Goal: Transaction & Acquisition: Purchase product/service

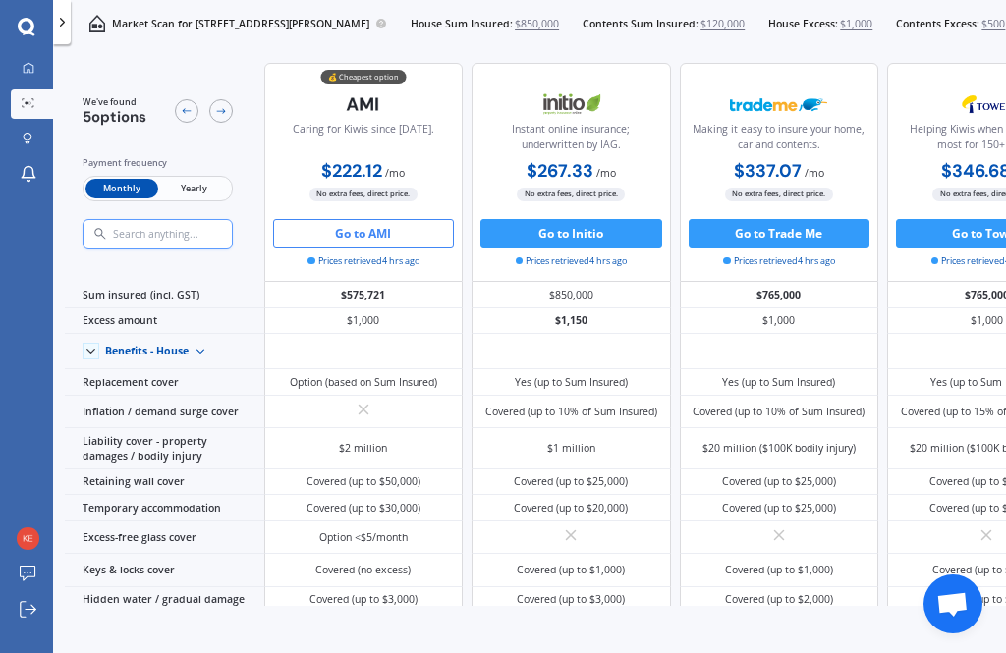
click at [129, 39] on div "Market Scan for [STREET_ADDRESS][PERSON_NAME] House Sum Insured: $850,000 Conte…" at bounding box center [574, 23] width 1006 height 47
click at [65, 28] on icon at bounding box center [62, 22] width 15 height 15
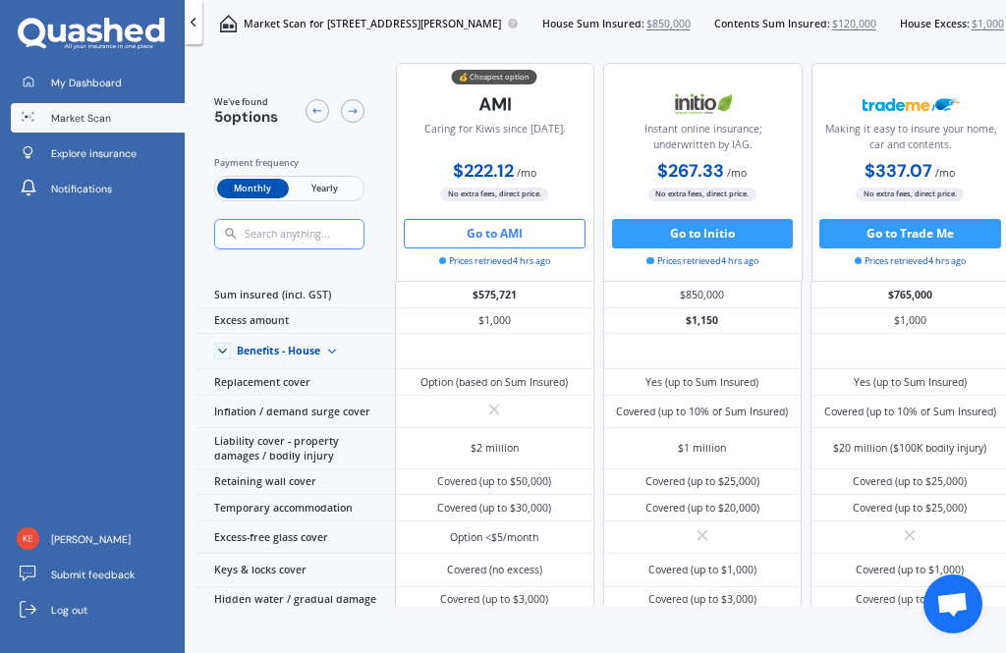
click at [144, 87] on link "My Dashboard" at bounding box center [97, 82] width 173 height 29
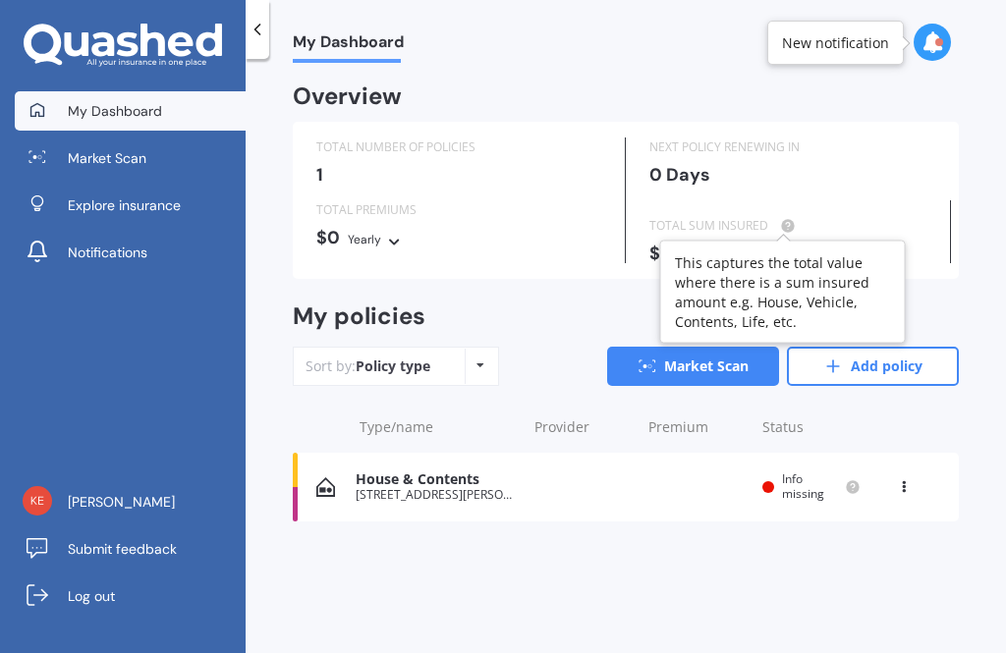
click at [786, 225] on circle at bounding box center [787, 225] width 13 height 13
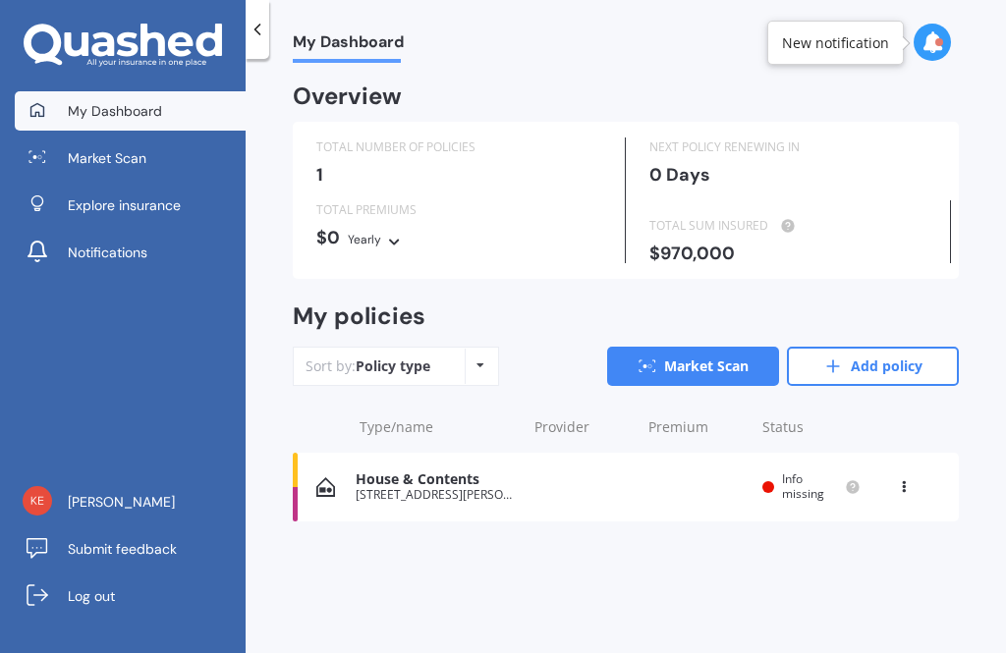
click at [899, 478] on icon at bounding box center [904, 483] width 14 height 12
click at [840, 569] on div "Delete" at bounding box center [860, 563] width 194 height 39
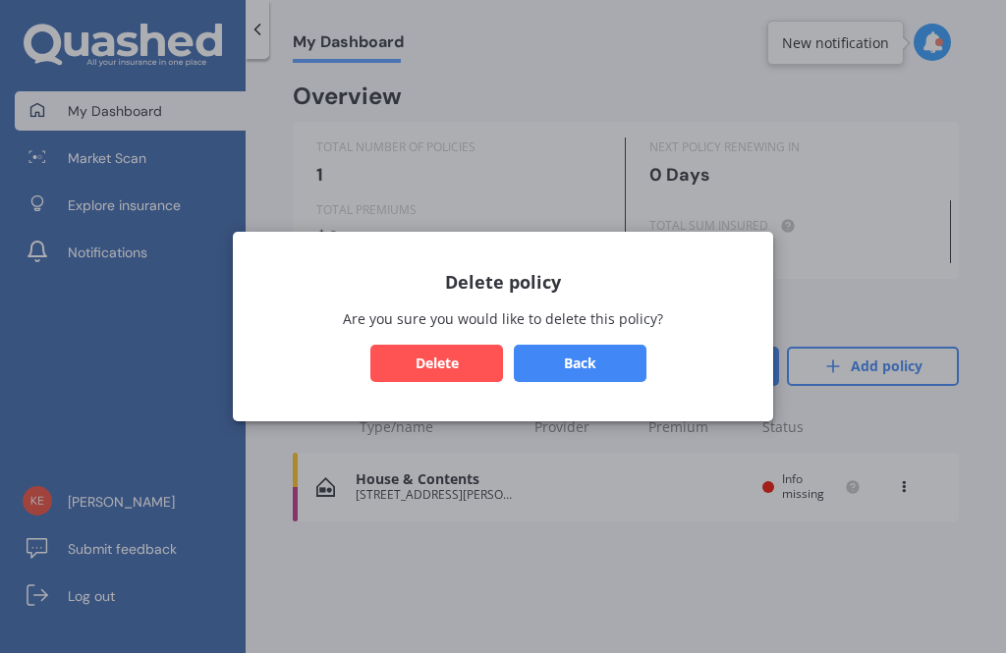
click at [451, 369] on button "Delete" at bounding box center [436, 363] width 133 height 37
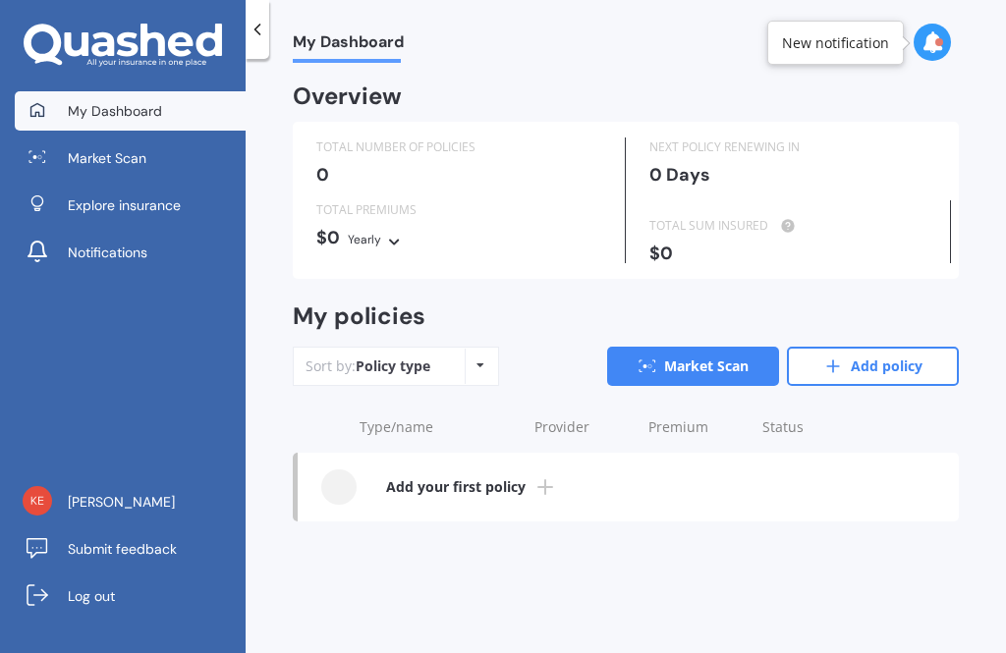
click at [684, 377] on link "Market Scan" at bounding box center [693, 366] width 172 height 39
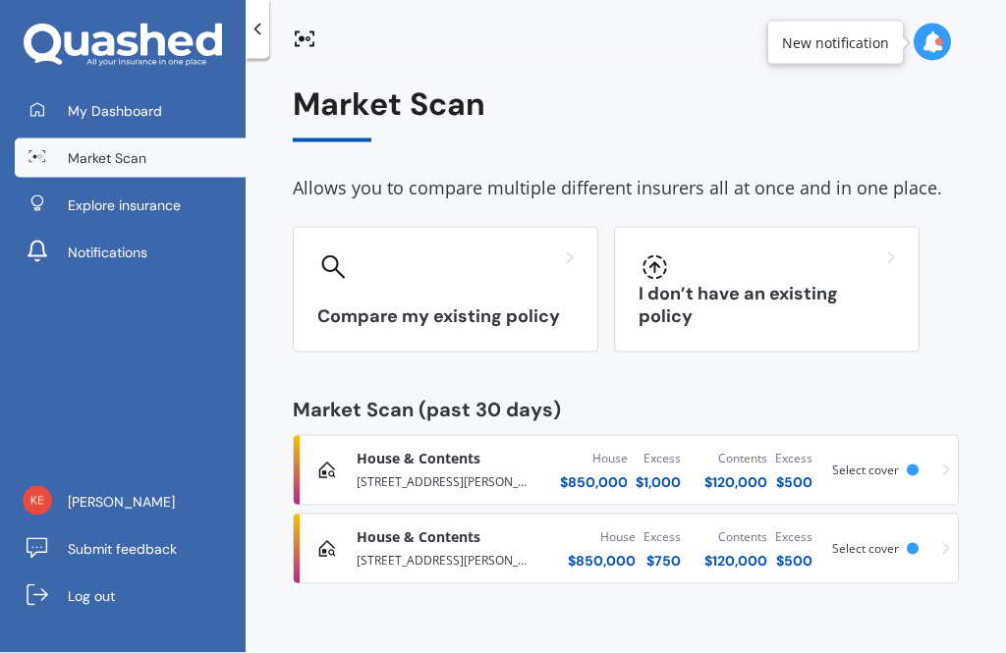
scroll to position [63, 0]
click at [833, 237] on div "I don’t have an existing policy" at bounding box center [766, 290] width 305 height 126
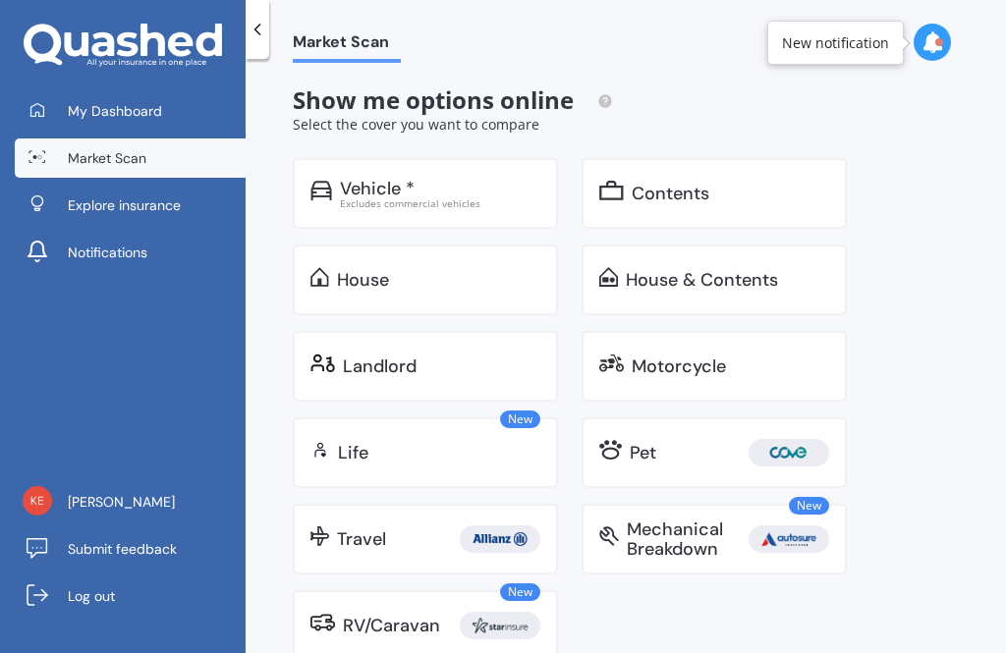
click at [477, 198] on div "Excludes commercial vehicles" at bounding box center [440, 203] width 200 height 10
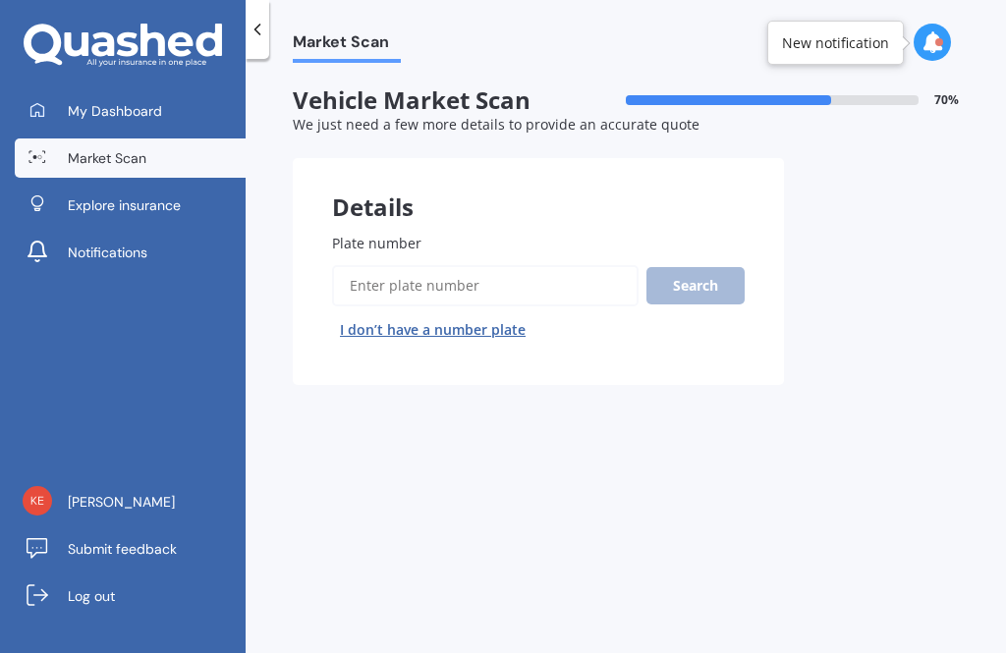
click at [574, 265] on input "Plate number" at bounding box center [485, 285] width 306 height 41
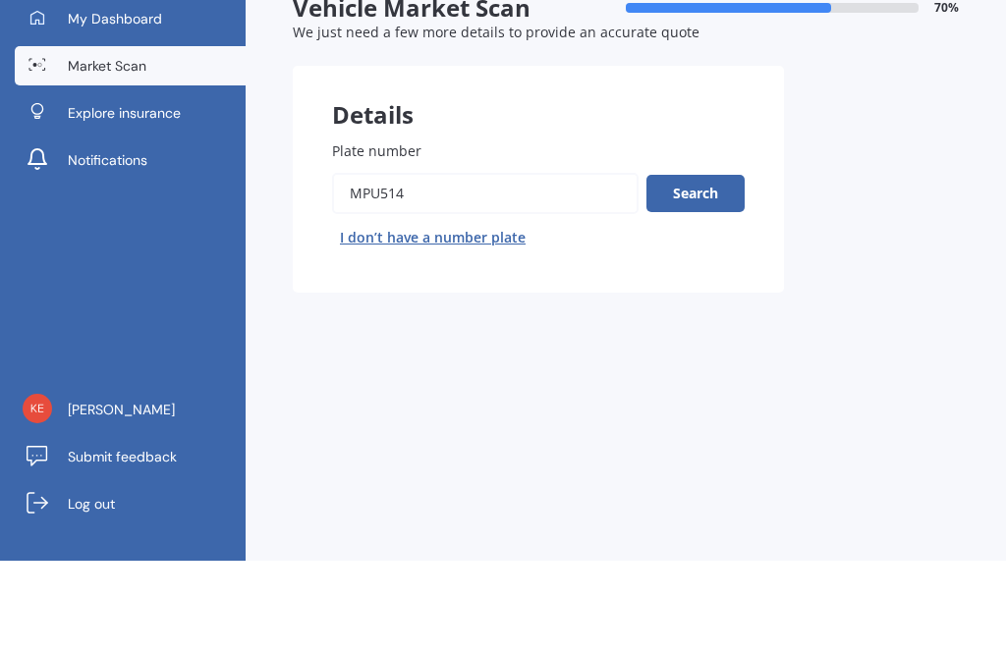
type input "MPU514"
click at [709, 267] on button "Search" at bounding box center [695, 285] width 98 height 37
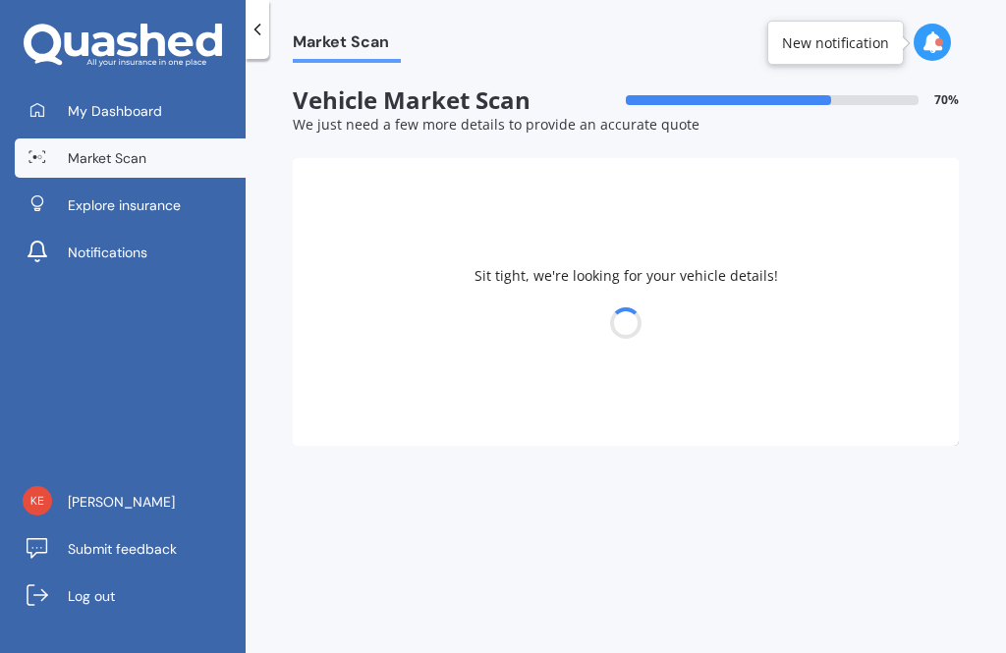
select select "MAZDA"
select select "DEMIO"
select select "19"
select select "09"
select select "1996"
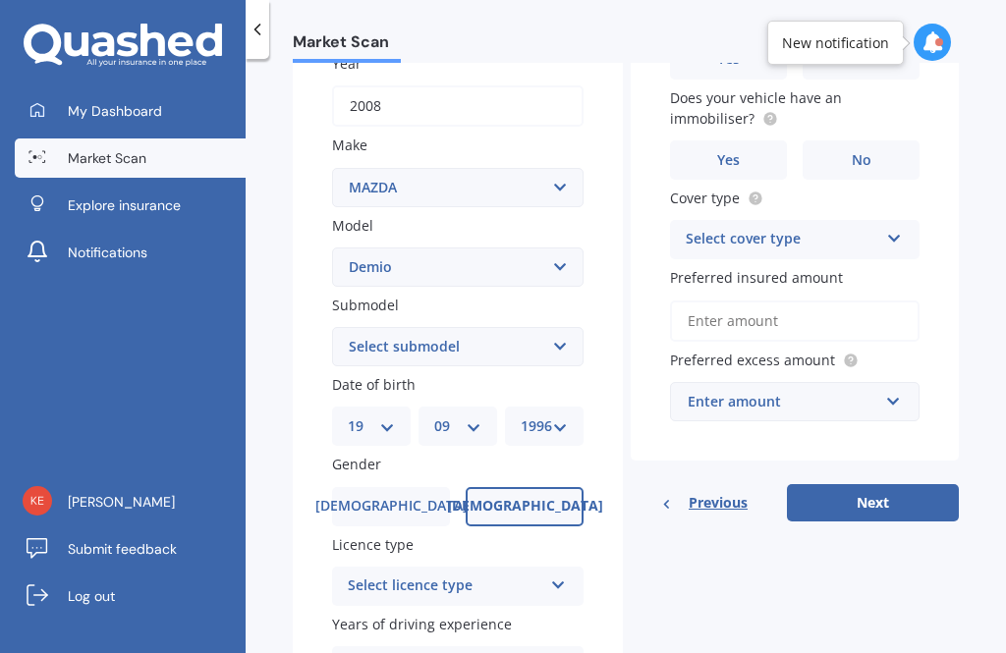
scroll to position [312, 0]
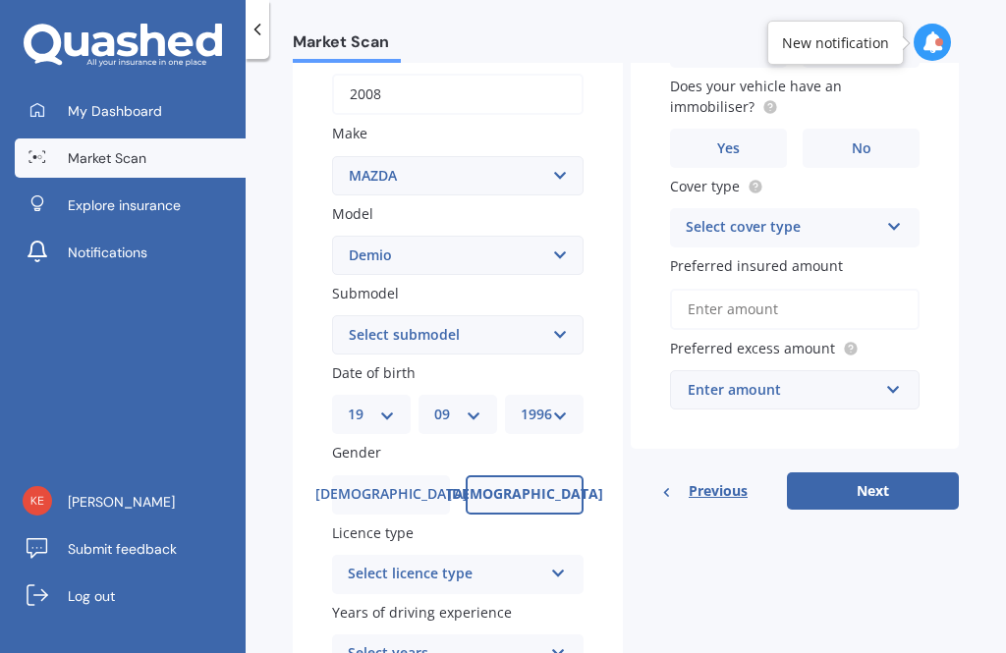
click at [552, 315] on select "Select submodel (All) Diesel Petrol XD Touring Turbo Diesel" at bounding box center [457, 334] width 251 height 39
select select "PETROL"
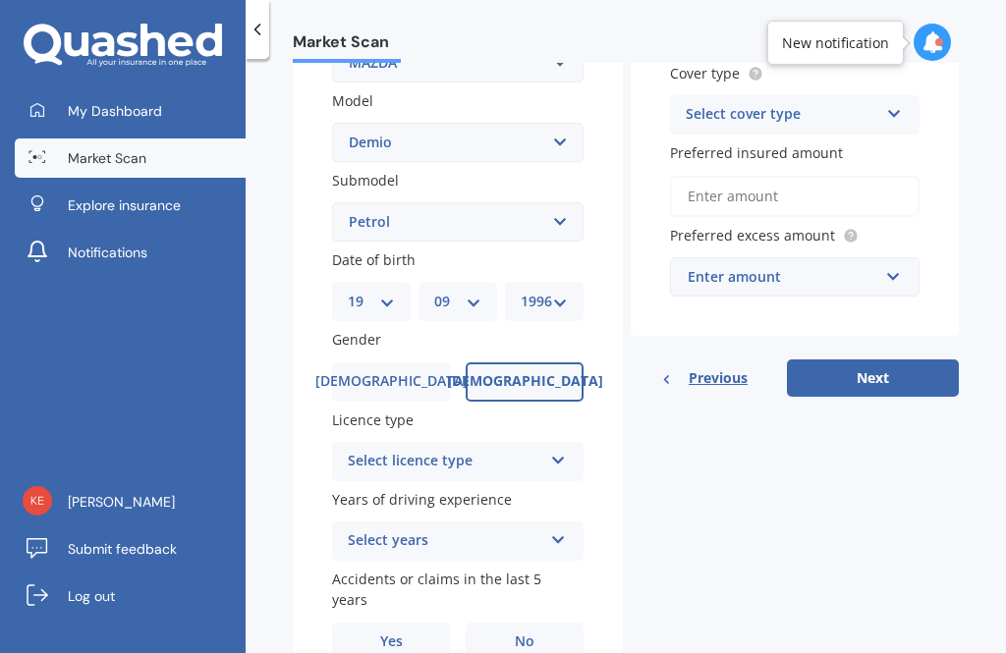
scroll to position [423, 0]
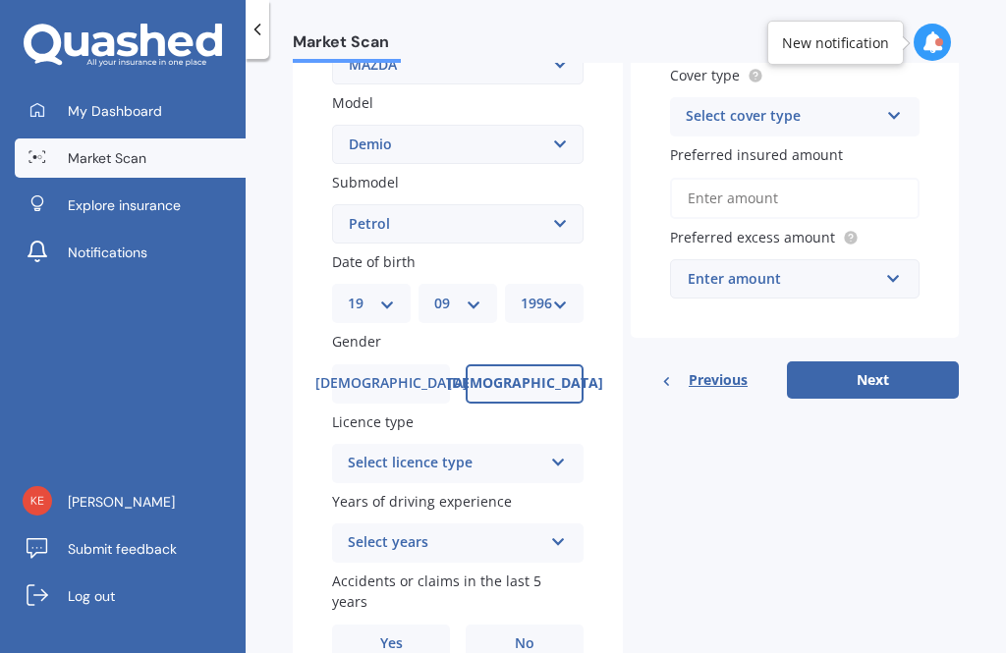
click at [520, 452] on div "Select licence type" at bounding box center [445, 464] width 194 height 24
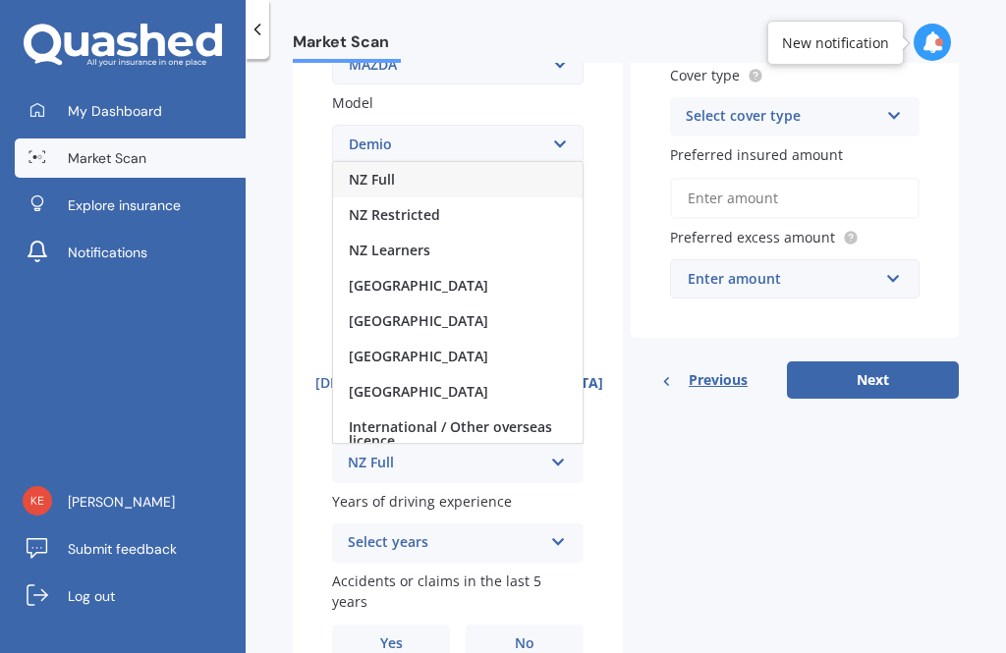
click at [471, 233] on div "NZ Learners" at bounding box center [458, 250] width 250 height 35
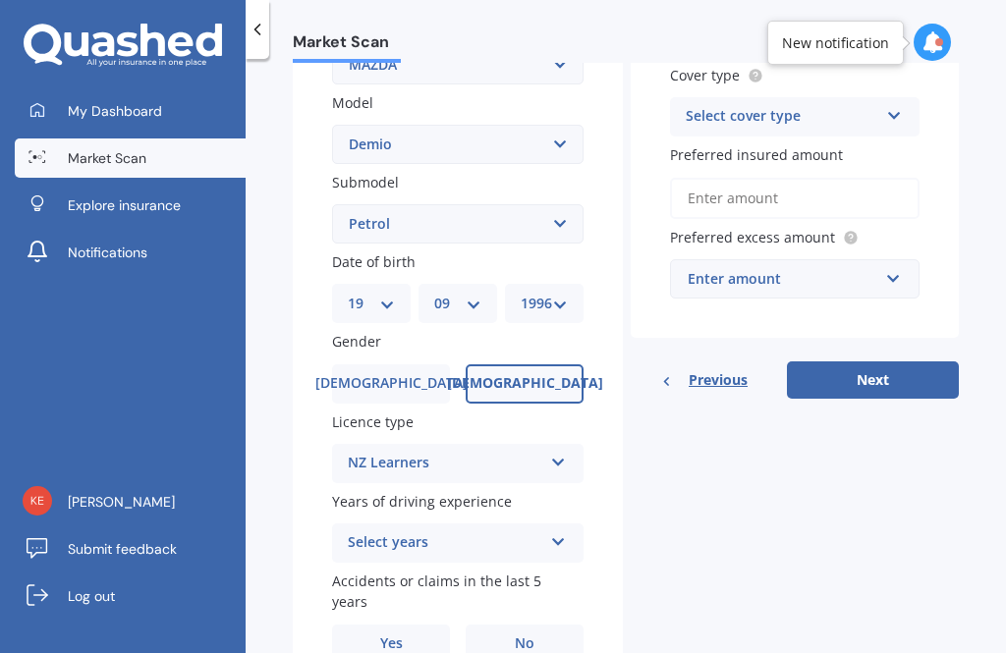
click at [492, 531] on div "Select years" at bounding box center [445, 543] width 194 height 24
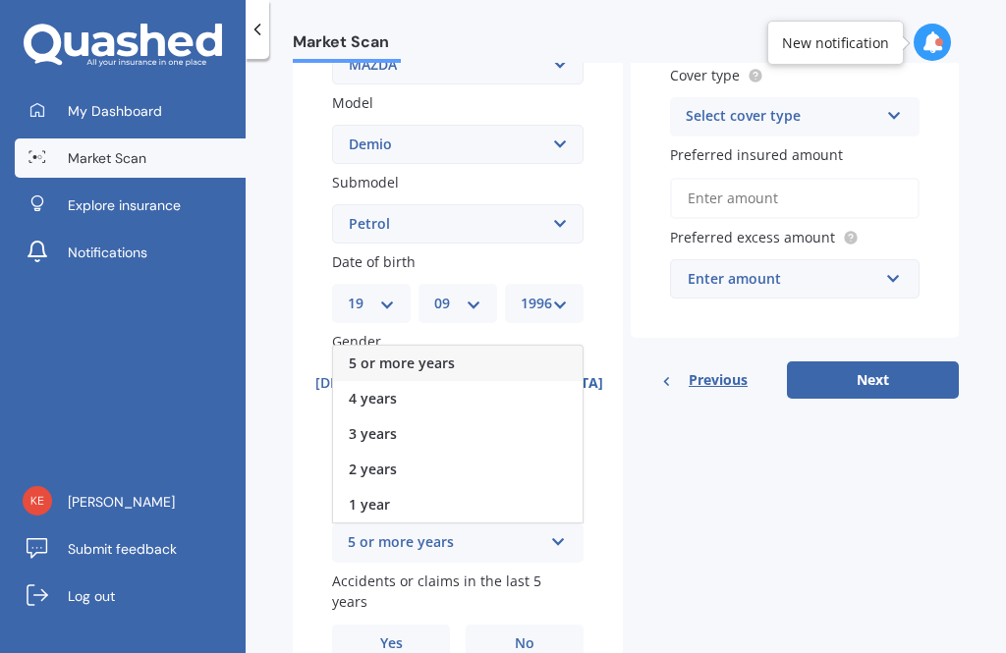
click at [539, 346] on div "5 or more years" at bounding box center [458, 363] width 250 height 35
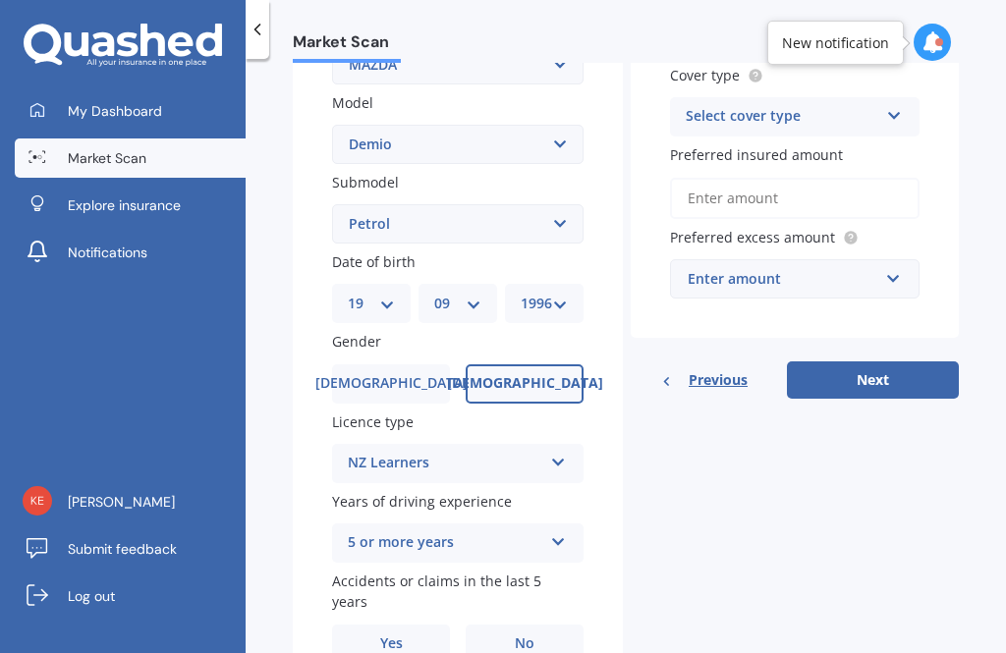
click at [520, 636] on span "No" at bounding box center [525, 644] width 20 height 17
click at [0, 0] on input "No" at bounding box center [0, 0] width 0 height 0
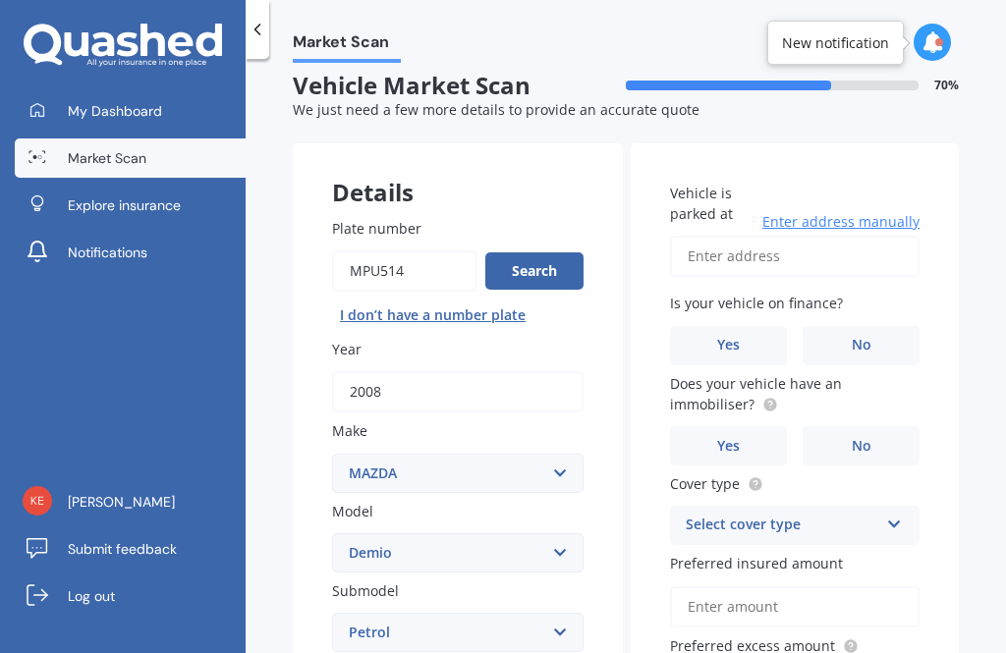
scroll to position [11, 0]
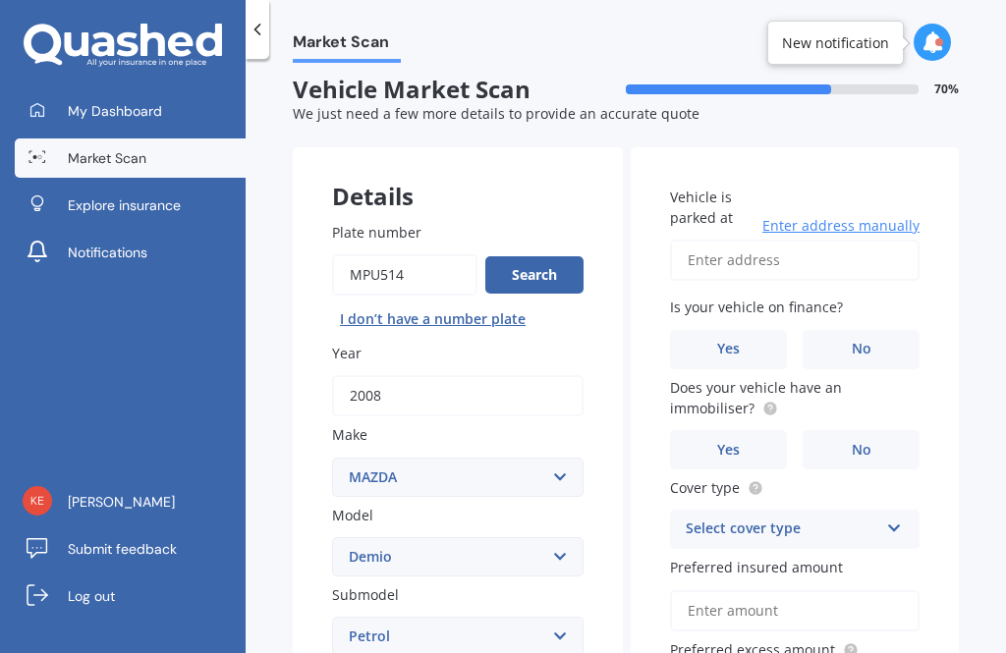
click at [875, 330] on label "No" at bounding box center [861, 349] width 117 height 39
click at [0, 0] on input "No" at bounding box center [0, 0] width 0 height 0
click at [766, 402] on circle at bounding box center [769, 408] width 13 height 13
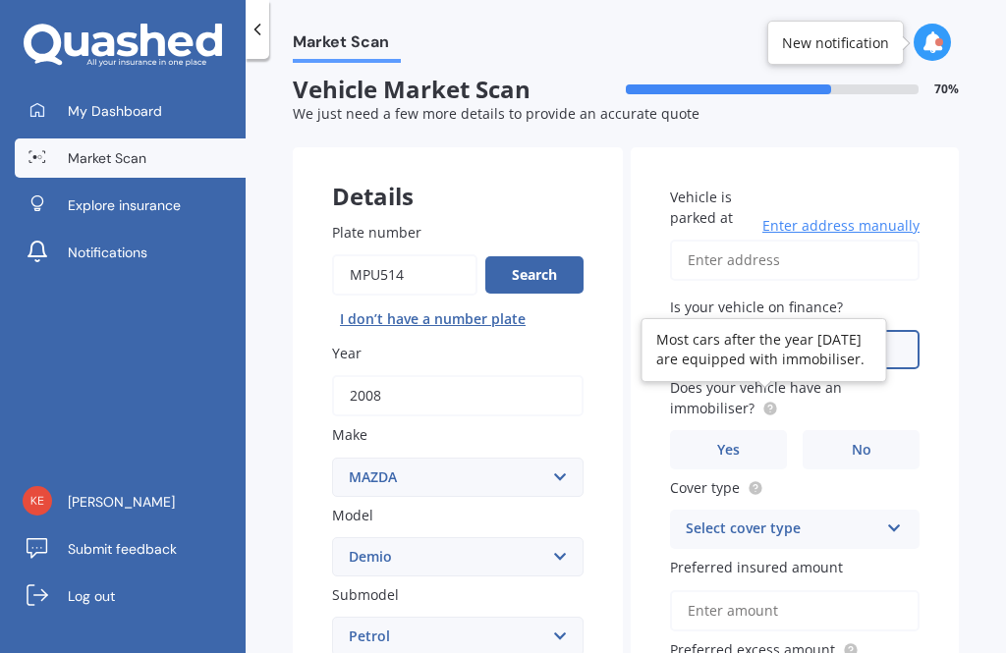
click at [945, 322] on div "Vehicle is parked at Enter address manually Is your vehicle on finance? Yes No …" at bounding box center [795, 448] width 328 height 603
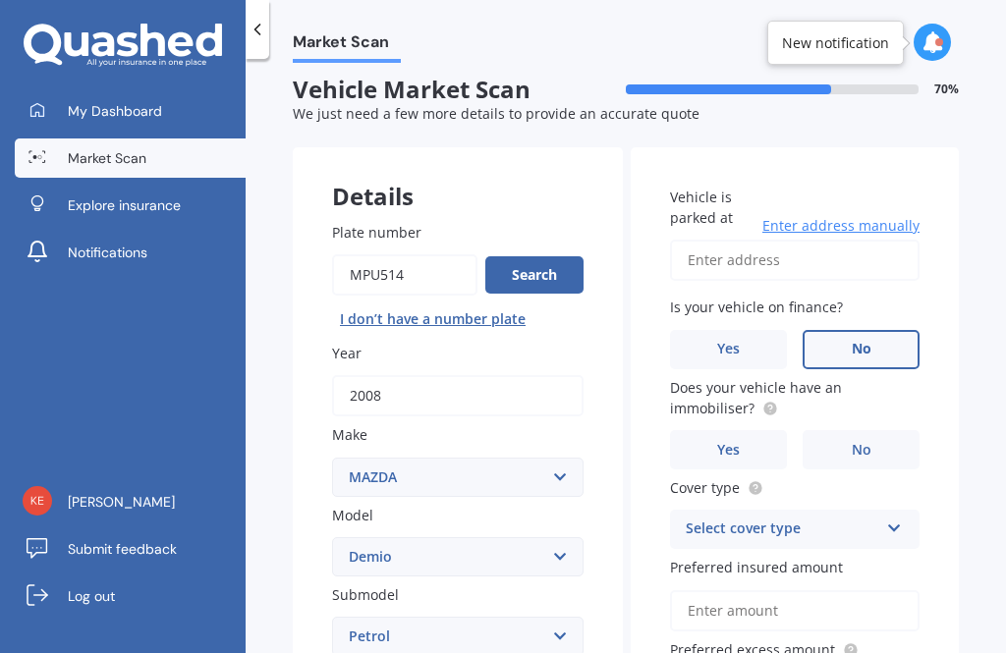
click at [820, 240] on input "Vehicle is parked at" at bounding box center [795, 260] width 250 height 41
type input "[STREET_ADDRESS][PERSON_NAME]"
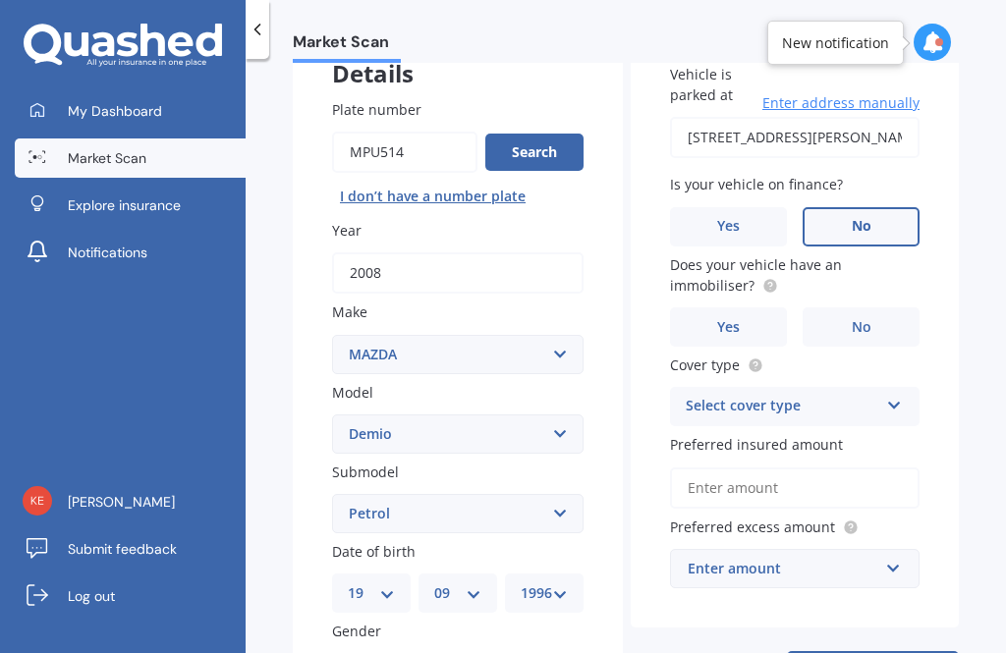
scroll to position [149, 0]
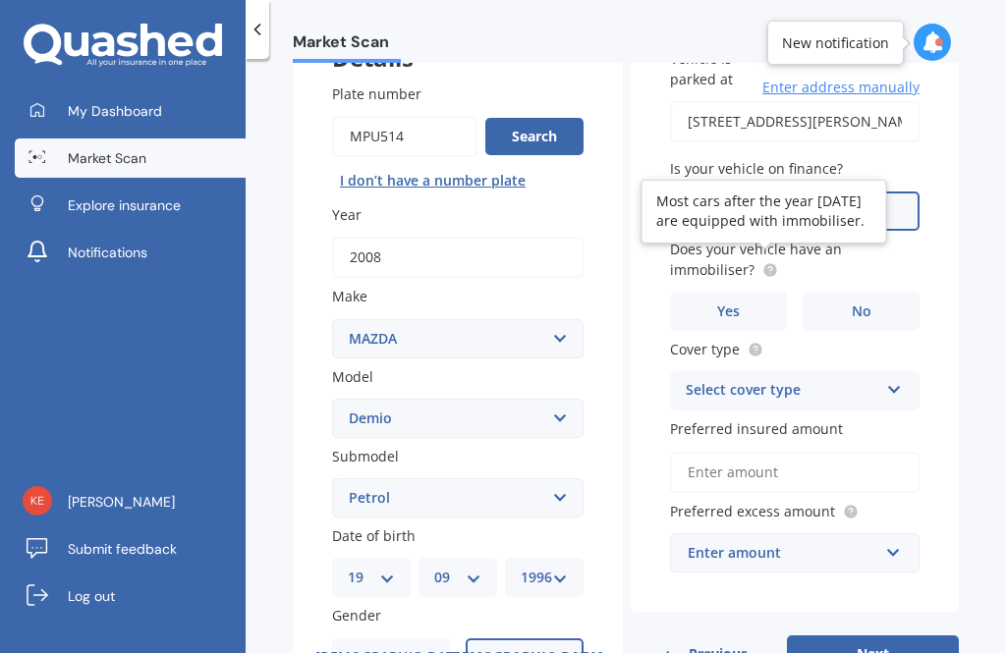
click at [763, 263] on circle at bounding box center [769, 269] width 13 height 13
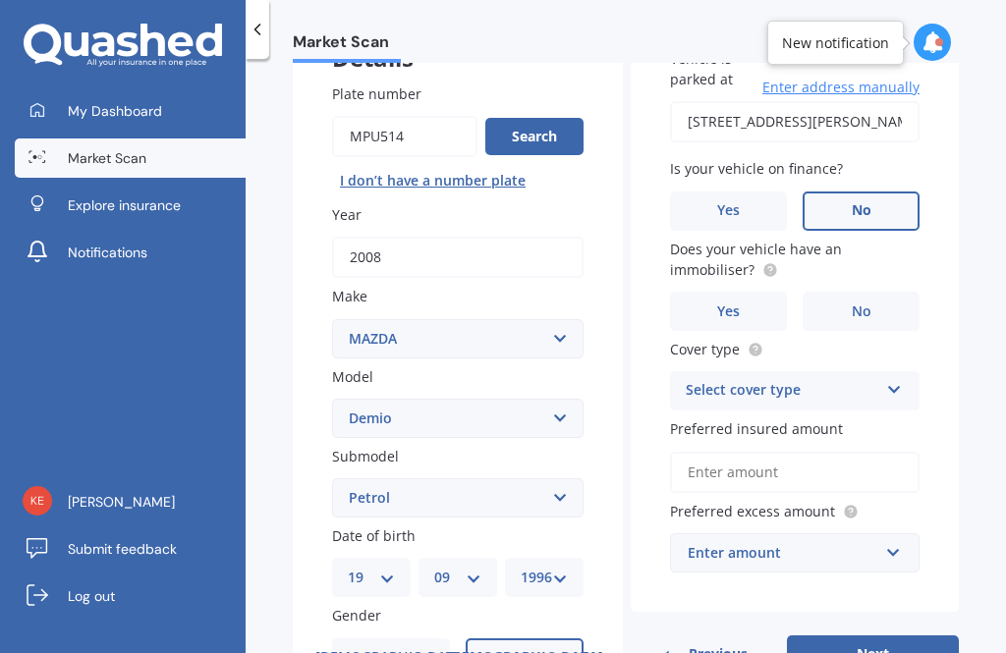
click at [948, 204] on div "Vehicle is parked at [STREET_ADDRESS][PERSON_NAME] Enter address manually Is yo…" at bounding box center [795, 310] width 328 height 603
click at [846, 379] on div "Select cover type" at bounding box center [782, 391] width 193 height 24
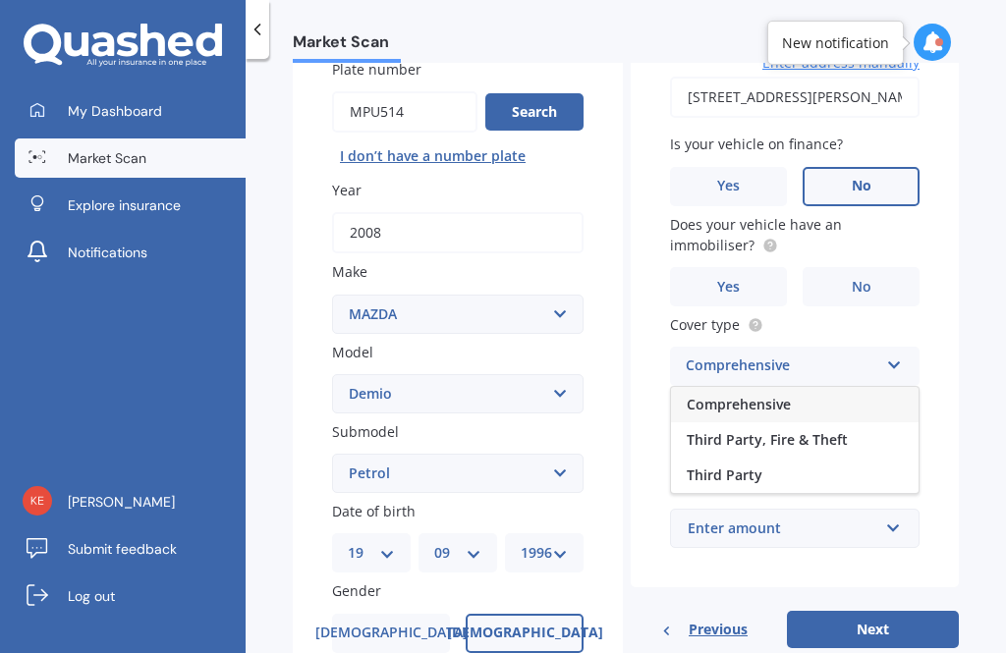
scroll to position [176, 0]
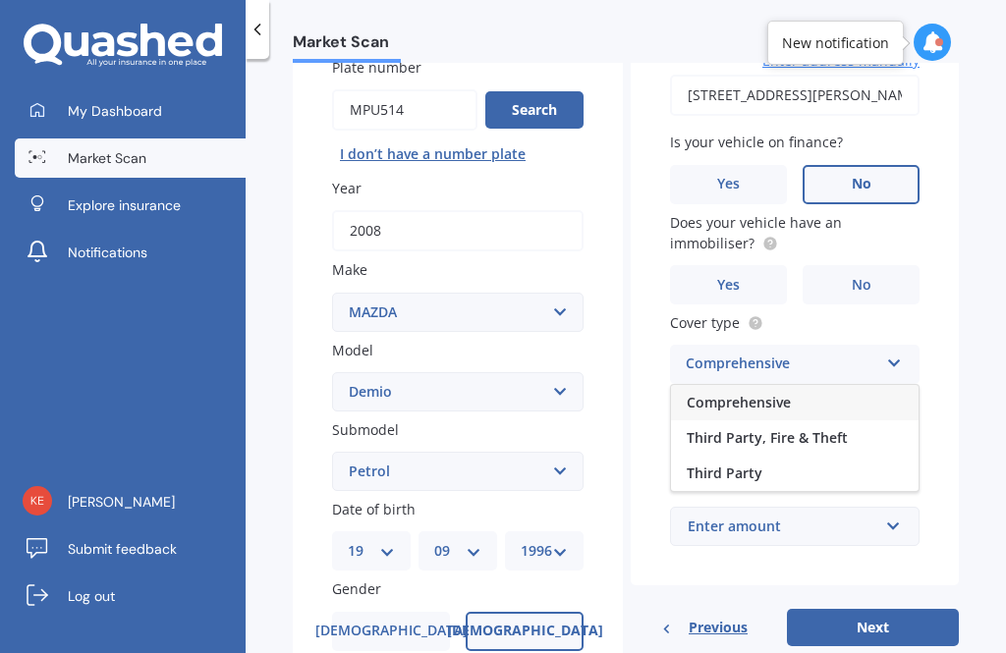
click at [883, 385] on div "Comprehensive" at bounding box center [795, 402] width 248 height 35
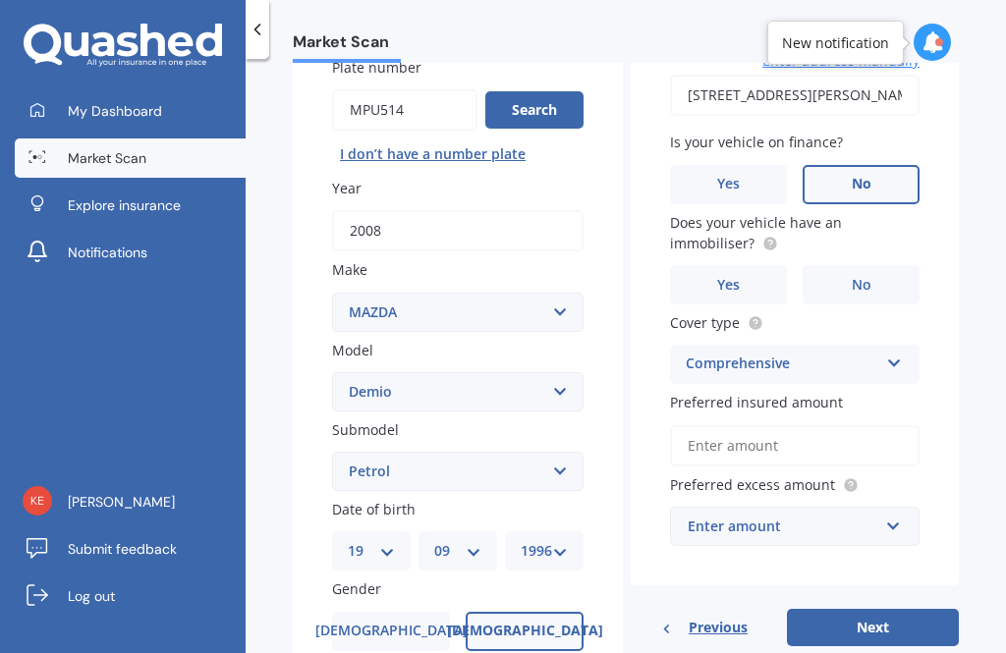
click at [881, 425] on input "Preferred insured amount" at bounding box center [795, 445] width 250 height 41
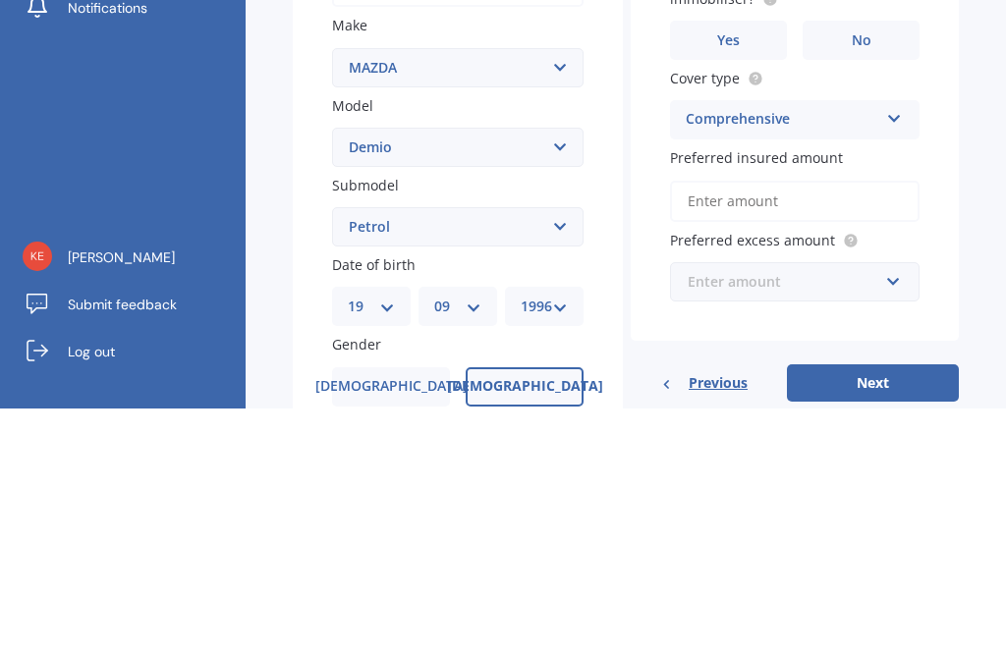
click at [898, 508] on input "text" at bounding box center [788, 526] width 232 height 37
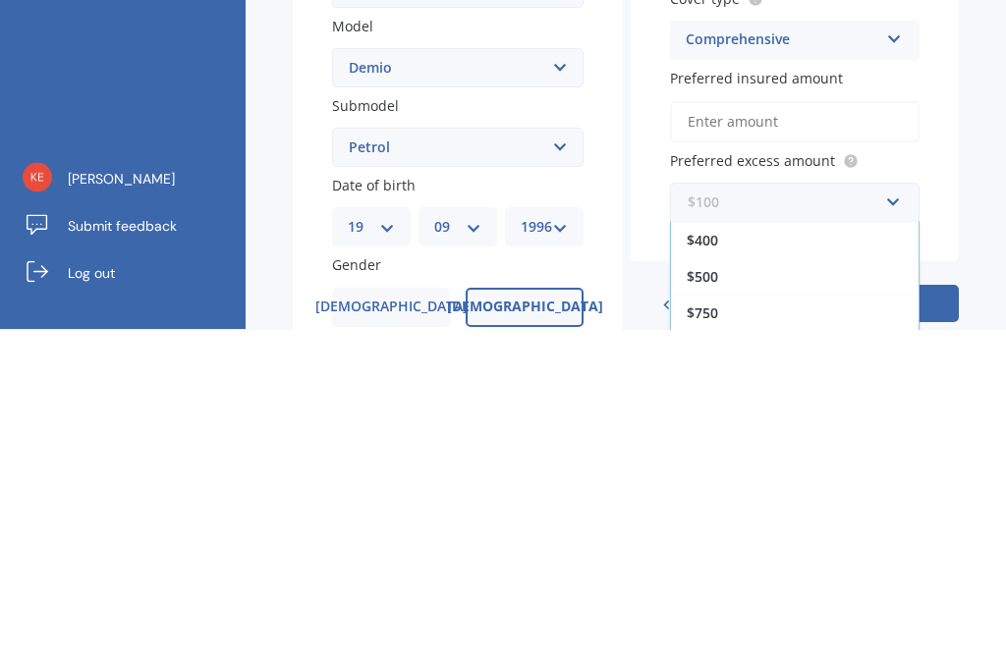
scroll to position [35, 0]
click at [769, 583] on div "$500" at bounding box center [795, 601] width 248 height 36
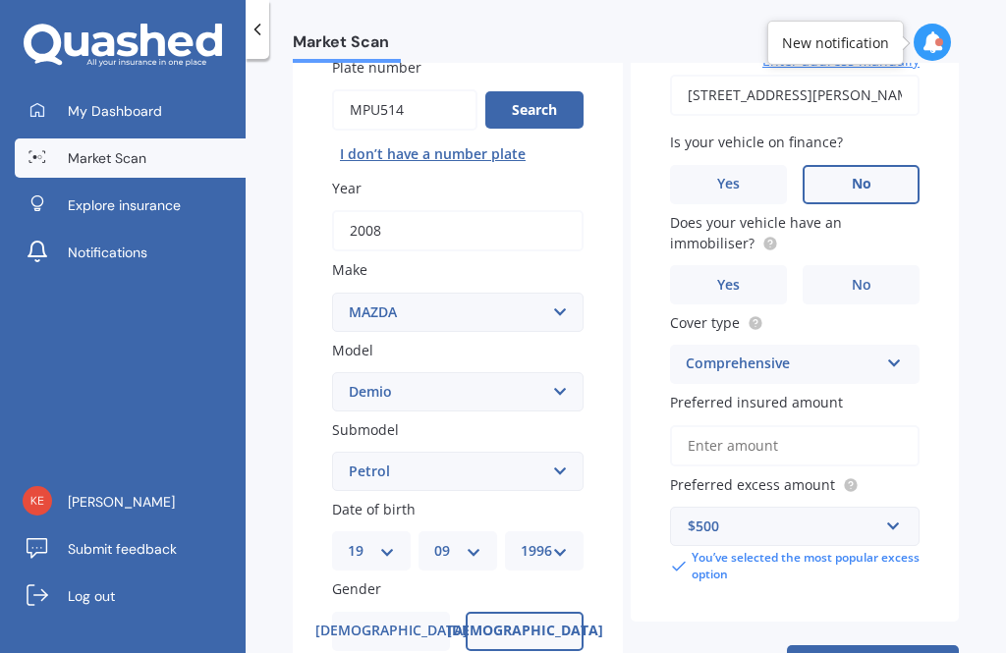
click at [857, 645] on button "Next" at bounding box center [873, 663] width 172 height 37
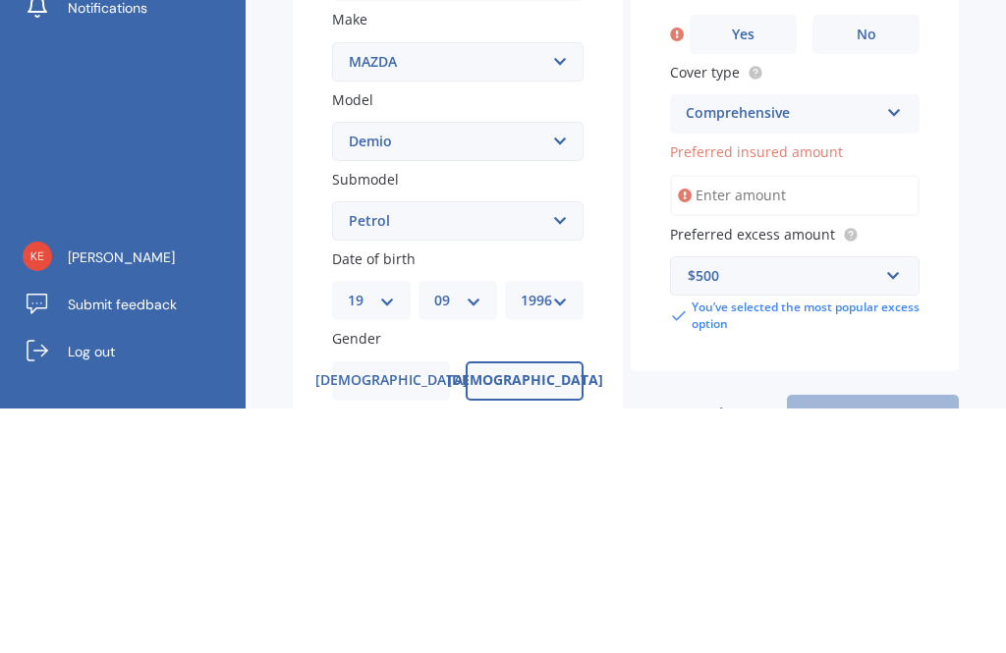
scroll to position [195, 0]
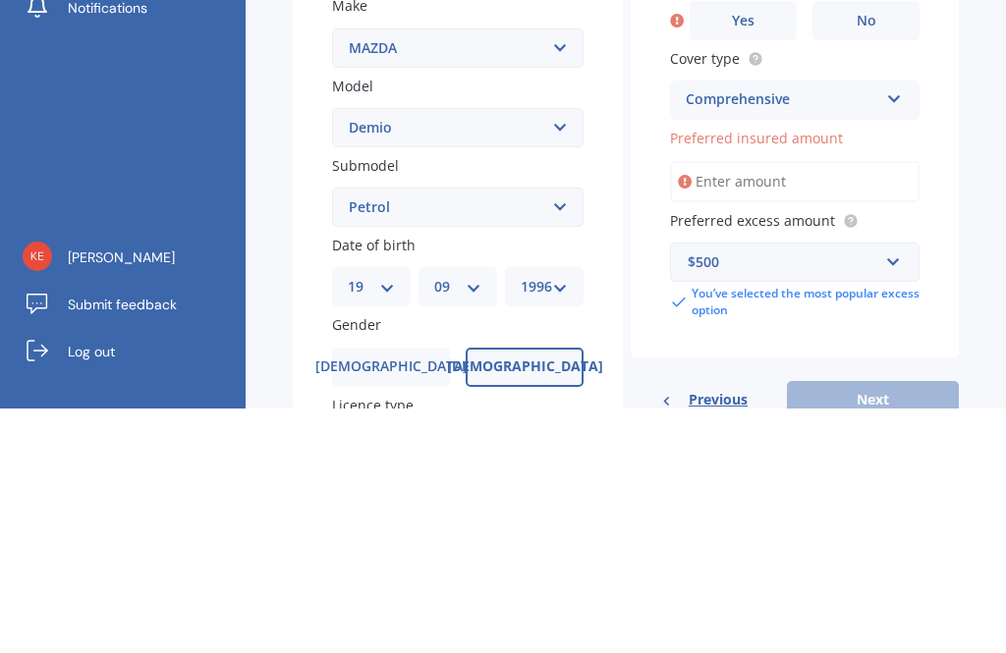
type input "$5"
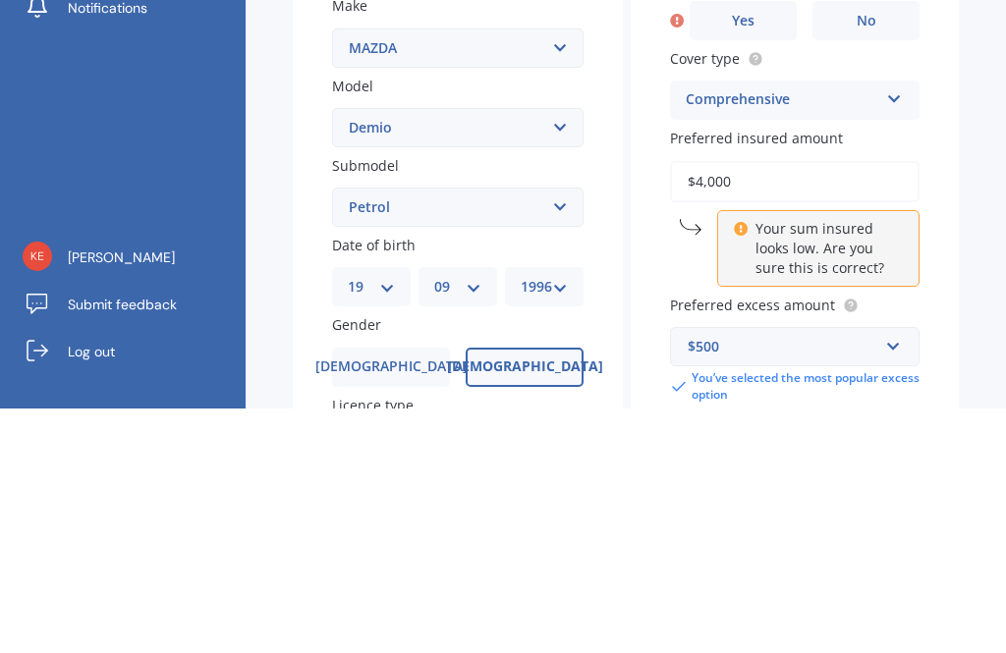
click at [966, 197] on div "Market Scan Vehicle Market Scan 70 % We just need a few more details to provide…" at bounding box center [626, 360] width 760 height 594
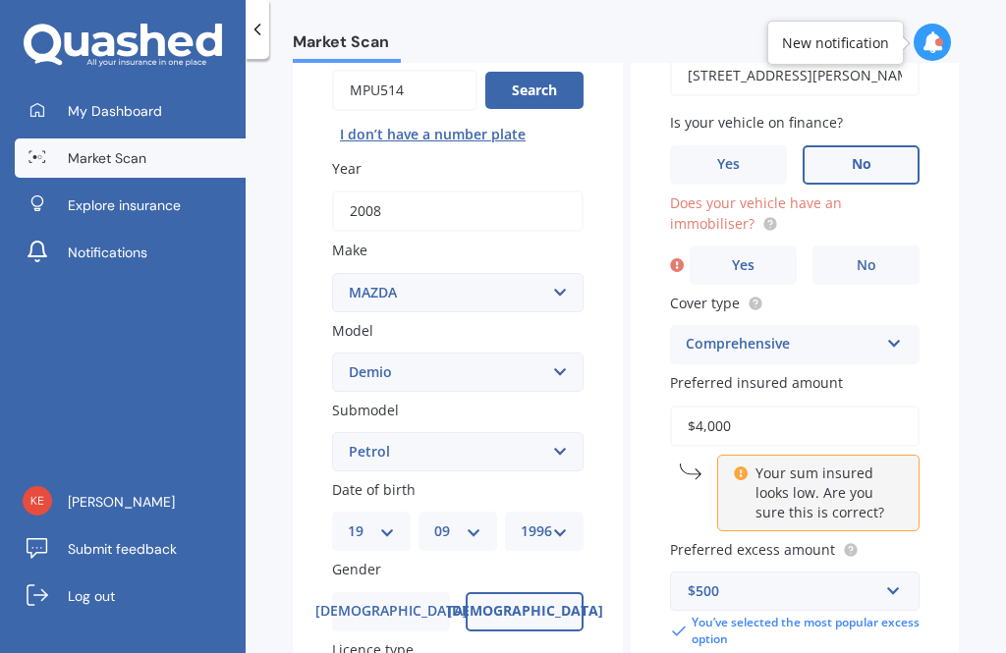
click at [792, 406] on input "$4,000" at bounding box center [795, 426] width 250 height 41
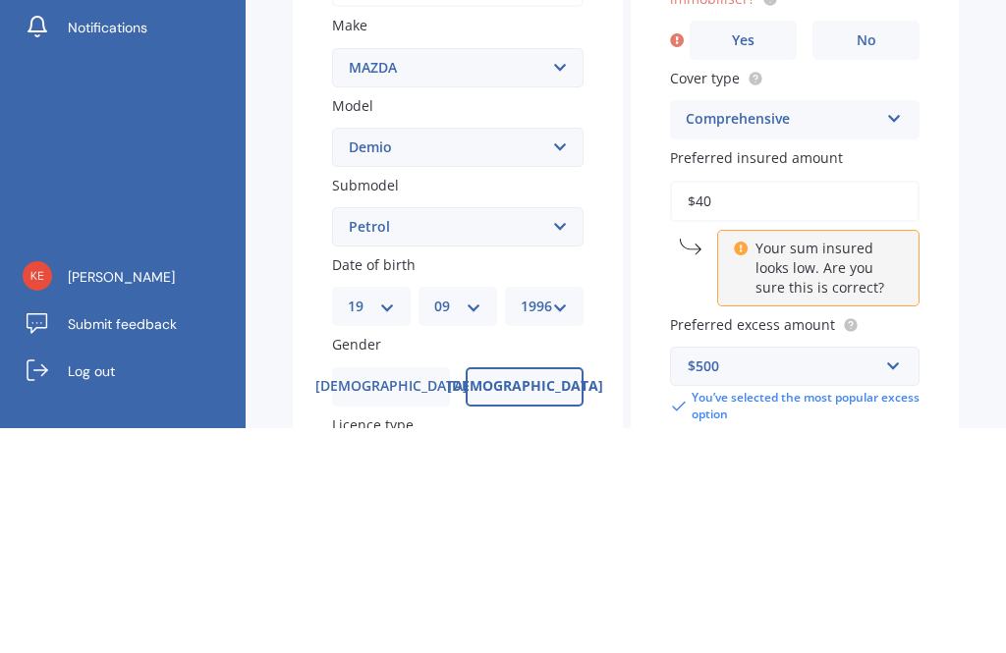
type input "$4"
type input "$5,000"
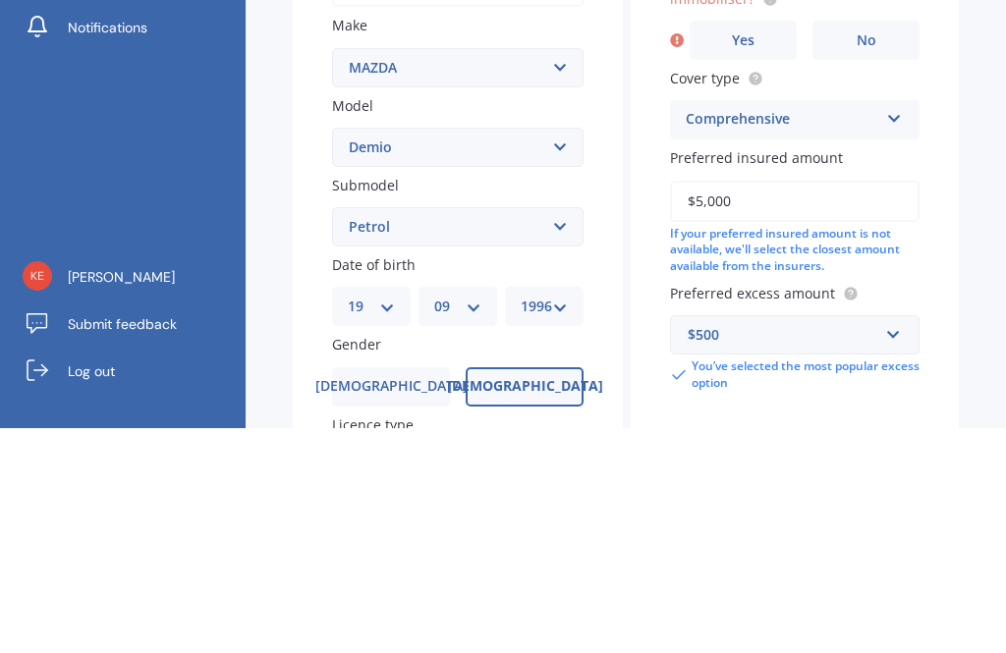
click at [963, 195] on div "Market Scan Vehicle Market Scan 70 % We just need a few more details to provide…" at bounding box center [626, 360] width 760 height 594
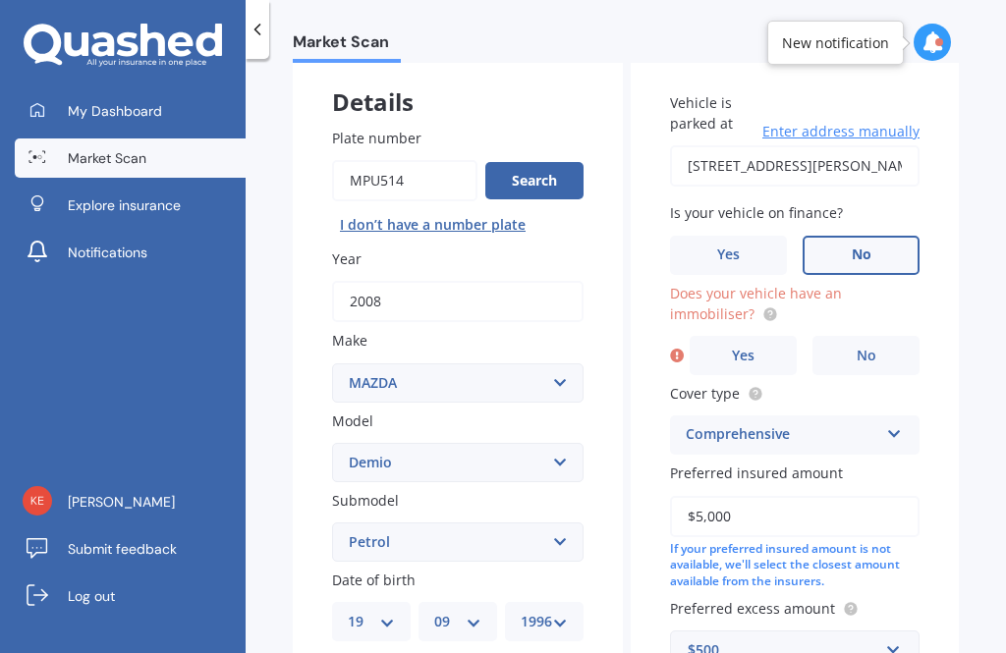
scroll to position [64, 0]
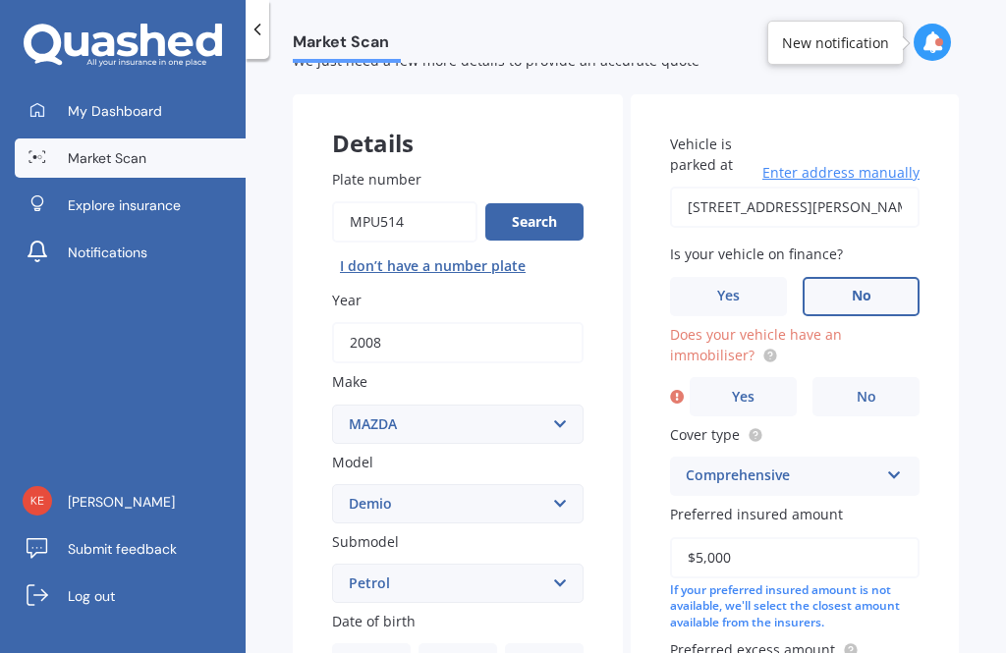
click at [881, 377] on label "No" at bounding box center [865, 396] width 107 height 39
click at [0, 0] on input "No" at bounding box center [0, 0] width 0 height 0
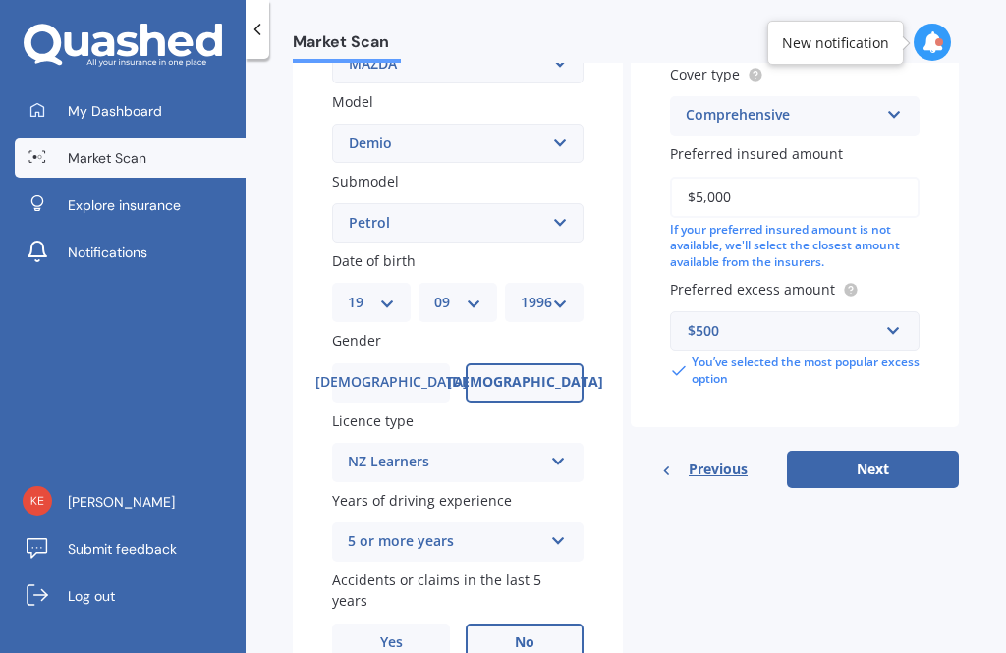
scroll to position [423, 0]
click at [880, 452] on button "Next" at bounding box center [873, 470] width 172 height 37
select select "19"
select select "09"
select select "1996"
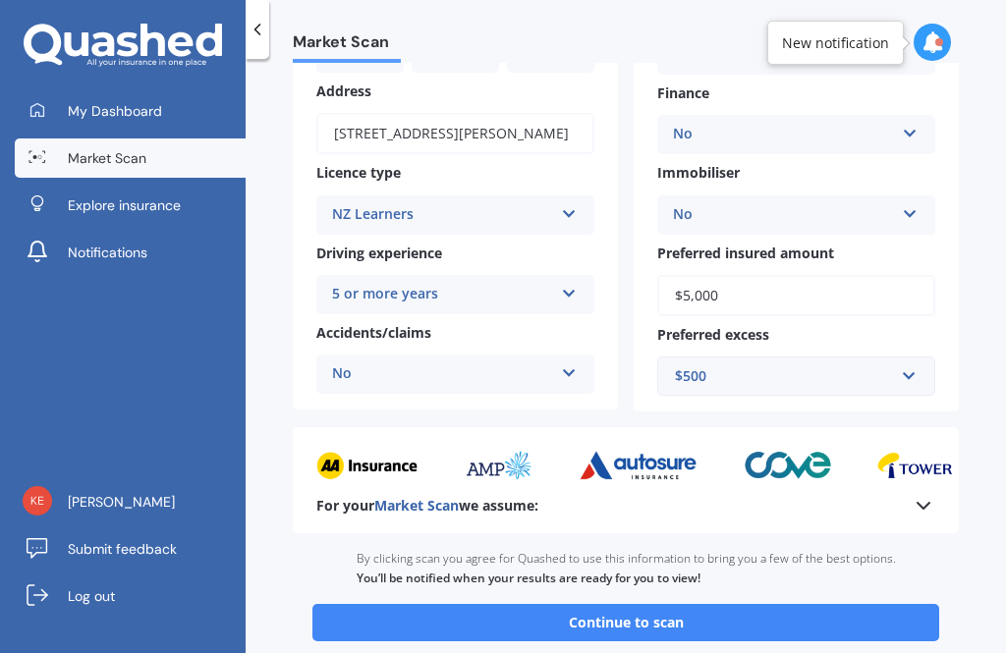
scroll to position [281, 0]
click at [660, 611] on button "Continue to scan" at bounding box center [625, 622] width 627 height 37
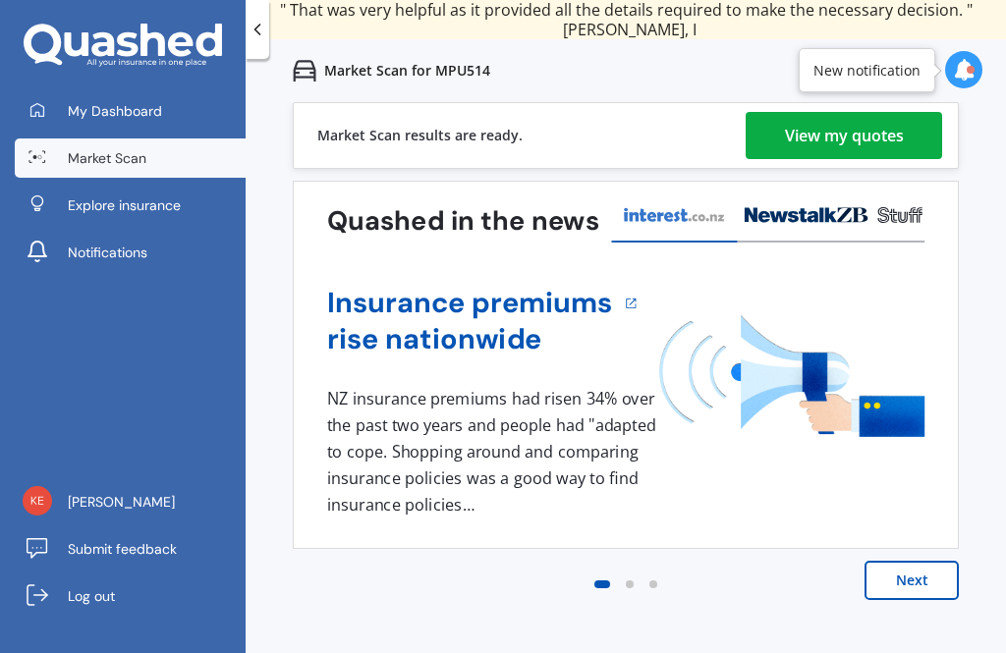
click at [887, 140] on div "View my quotes" at bounding box center [844, 135] width 119 height 47
